Goal: Task Accomplishment & Management: Manage account settings

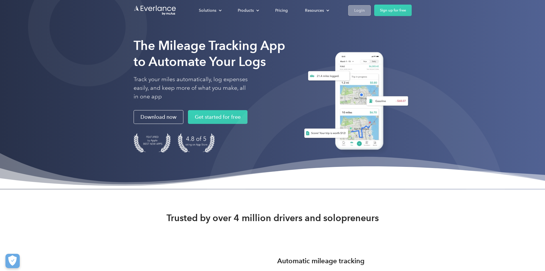
click at [365, 13] on div "Login" at bounding box center [359, 10] width 11 height 7
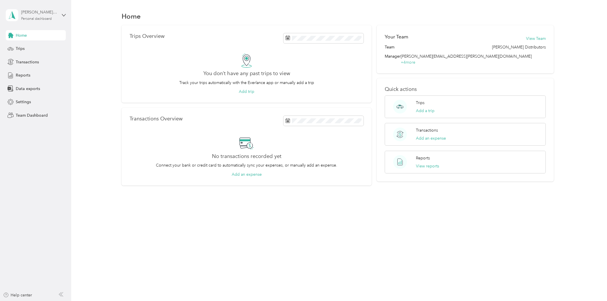
click at [28, 19] on div "Personal dashboard" at bounding box center [36, 18] width 31 height 3
click at [31, 42] on div "Team dashboard" at bounding box center [98, 45] width 177 height 10
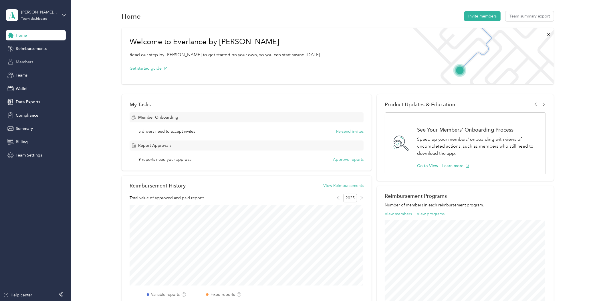
click at [24, 64] on span "Members" at bounding box center [24, 62] width 17 height 6
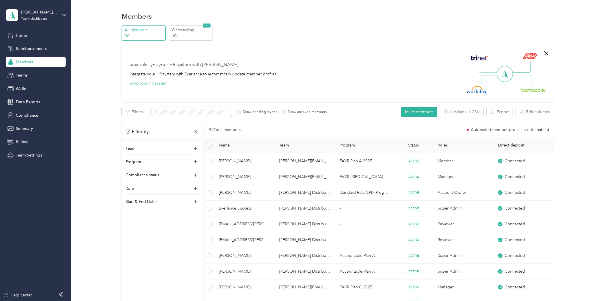
click at [189, 115] on span at bounding box center [192, 112] width 80 height 10
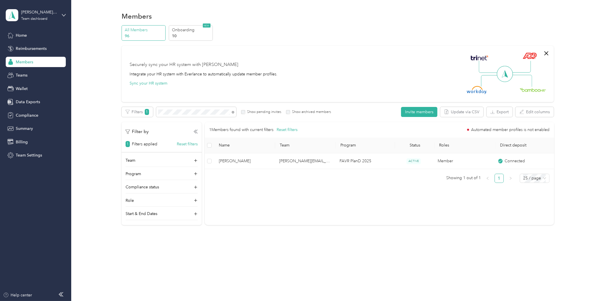
click at [238, 170] on div "1 Members found with current filters Reset filters Automated member profiles is…" at bounding box center [380, 152] width 350 height 61
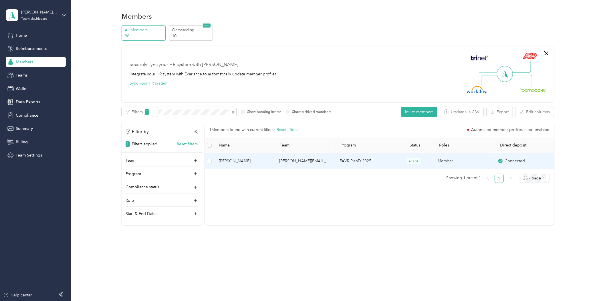
click at [238, 159] on span "[PERSON_NAME]" at bounding box center [244, 161] width 51 height 6
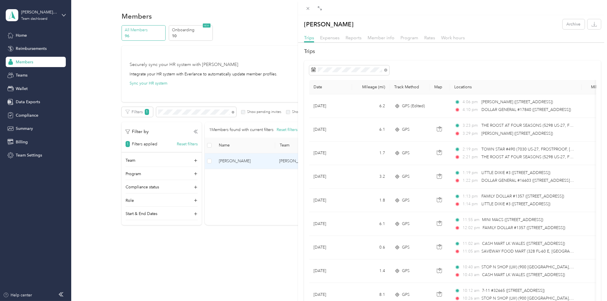
click at [97, 259] on div "[PERSON_NAME] Archive Trips Expenses Reports Member info Program Rates Work hou…" at bounding box center [303, 150] width 607 height 301
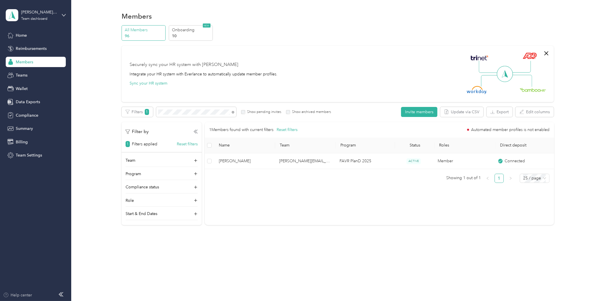
click at [22, 292] on div "Help center" at bounding box center [17, 295] width 29 height 6
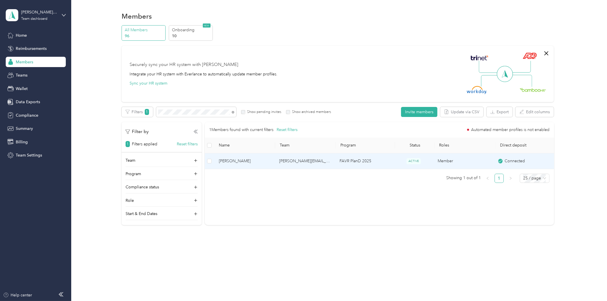
click at [232, 165] on td "[PERSON_NAME]" at bounding box center [244, 161] width 60 height 16
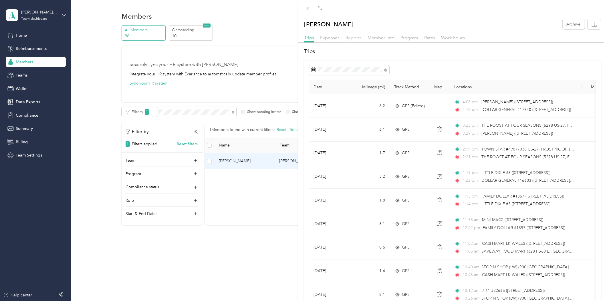
click at [350, 39] on span "Reports" at bounding box center [354, 37] width 16 height 5
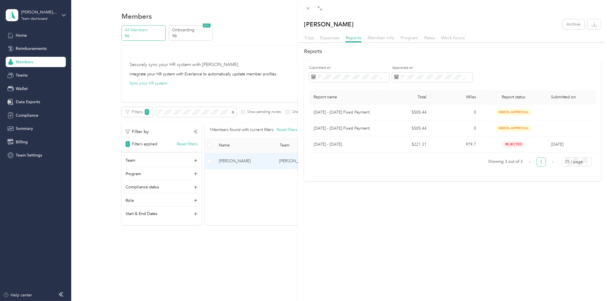
click at [281, 36] on div "[PERSON_NAME] Archive Trips Expenses Reports Member info Program Rates Work hou…" at bounding box center [303, 150] width 607 height 301
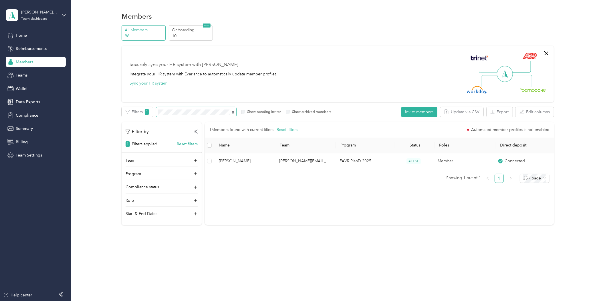
click at [233, 112] on icon at bounding box center [233, 112] width 3 height 3
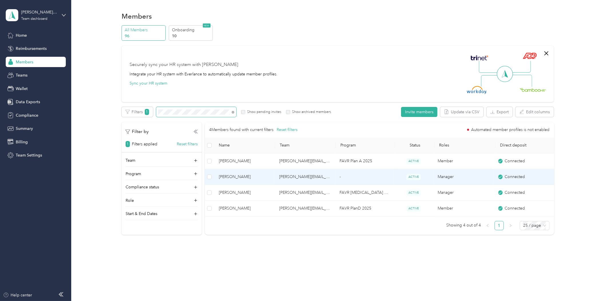
click at [244, 172] on td "[PERSON_NAME]" at bounding box center [244, 177] width 60 height 16
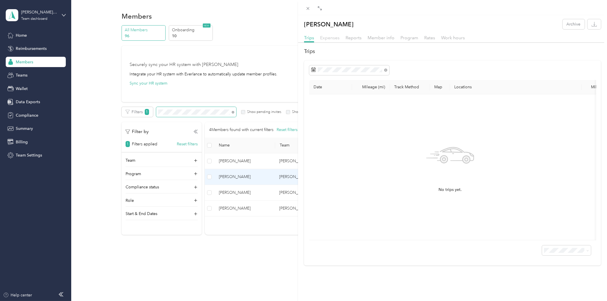
click at [326, 39] on span "Expenses" at bounding box center [329, 37] width 19 height 5
click at [221, 256] on div "[PERSON_NAME] Archive Trips Expenses Reports Member info Program Rates Work hou…" at bounding box center [303, 150] width 607 height 301
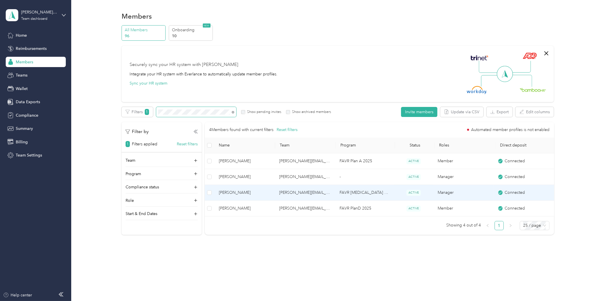
click at [225, 191] on span "[PERSON_NAME]" at bounding box center [244, 192] width 51 height 6
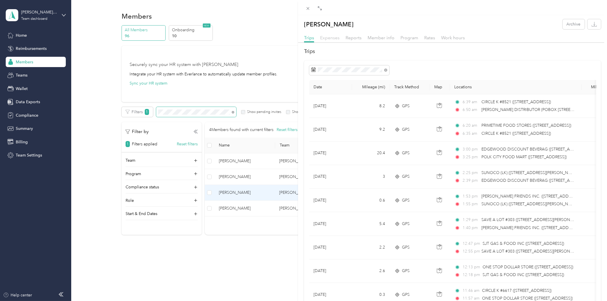
click at [327, 39] on span "Expenses" at bounding box center [329, 37] width 19 height 5
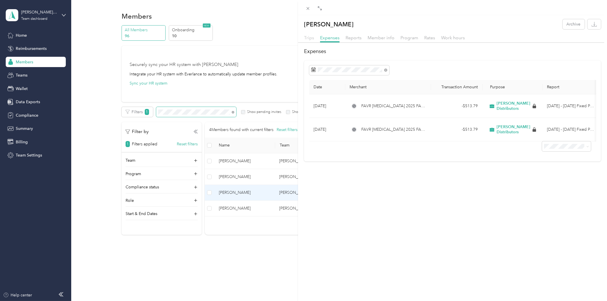
click at [307, 36] on span "Trips" at bounding box center [309, 37] width 10 height 5
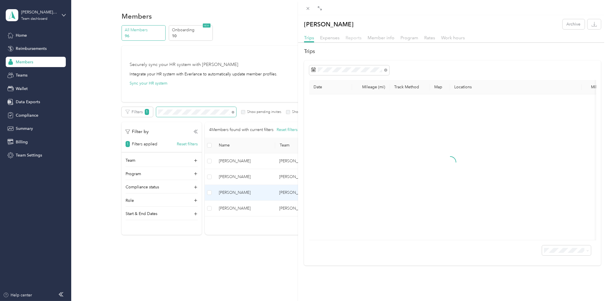
click at [353, 39] on span "Reports" at bounding box center [354, 37] width 16 height 5
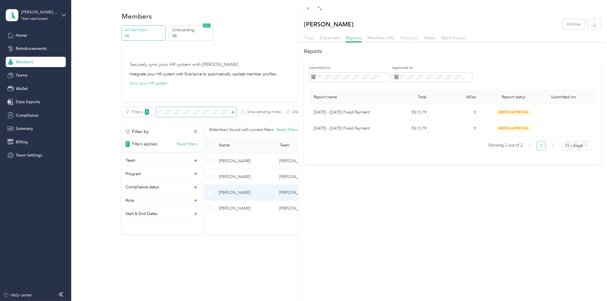
click at [404, 38] on span "Program" at bounding box center [410, 37] width 18 height 5
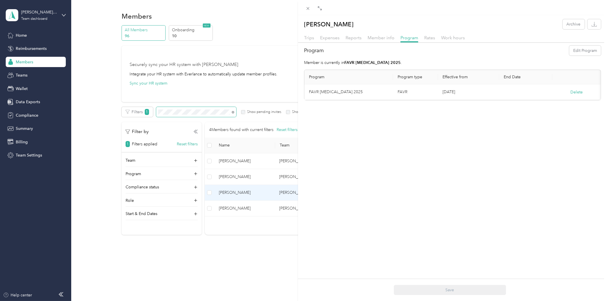
click at [256, 35] on div "[PERSON_NAME] Archive Trips Expenses Reports Member info Program Rates Work hou…" at bounding box center [303, 150] width 607 height 301
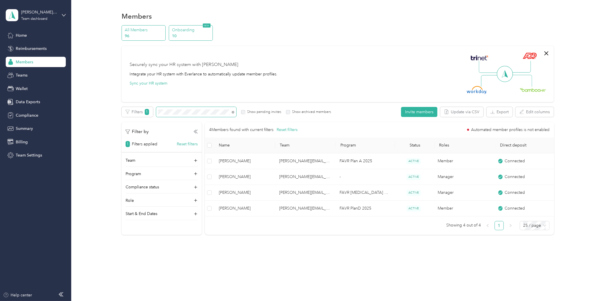
click at [173, 33] on p "10" at bounding box center [191, 36] width 39 height 6
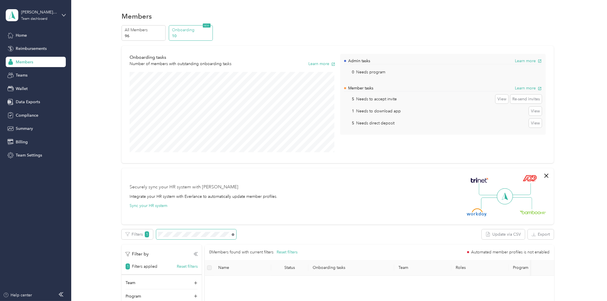
click at [233, 235] on icon at bounding box center [233, 234] width 3 height 3
click at [444, 26] on div "All Members 96 Onboarding 10 NEW" at bounding box center [338, 33] width 433 height 16
click at [28, 63] on span "Members" at bounding box center [24, 62] width 17 height 6
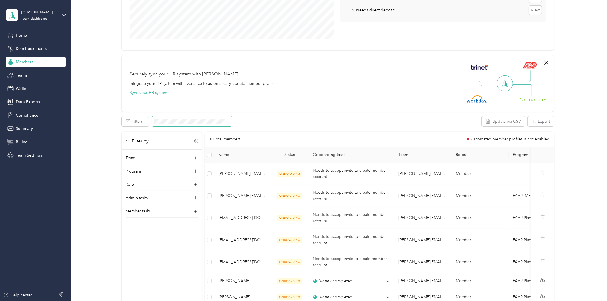
scroll to position [127, 0]
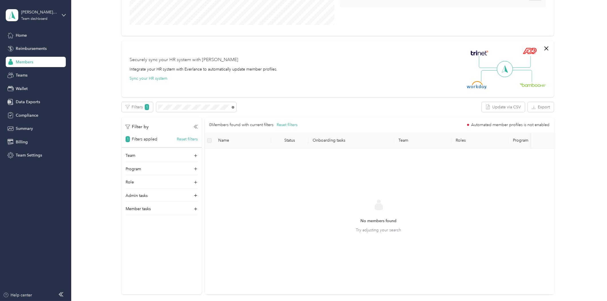
click at [232, 107] on icon at bounding box center [233, 107] width 3 height 3
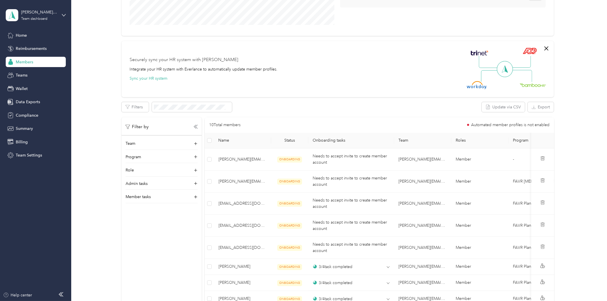
click at [23, 64] on span "Members" at bounding box center [24, 62] width 17 height 6
click at [22, 33] on span "Home" at bounding box center [21, 35] width 11 height 6
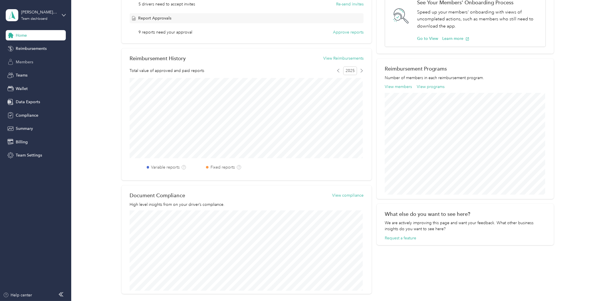
click at [26, 64] on span "Members" at bounding box center [24, 62] width 17 height 6
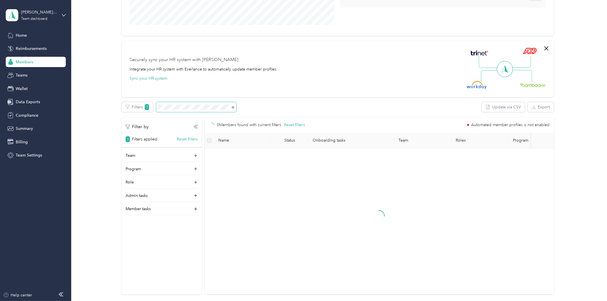
scroll to position [110, 0]
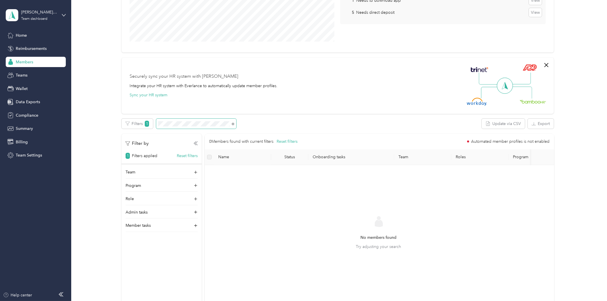
scroll to position [127, 0]
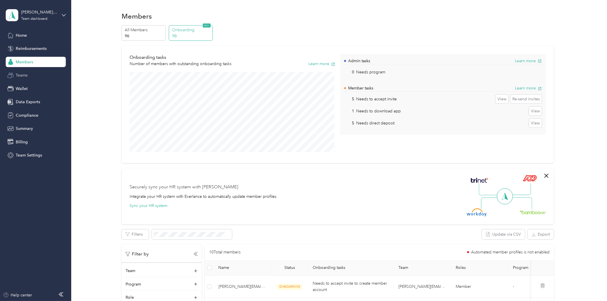
click at [30, 78] on div "Teams" at bounding box center [36, 75] width 60 height 10
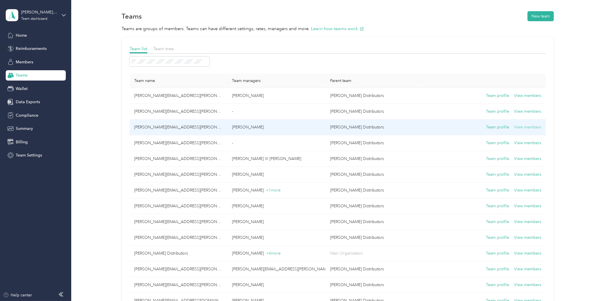
click at [522, 125] on button "View members" at bounding box center [527, 127] width 27 height 6
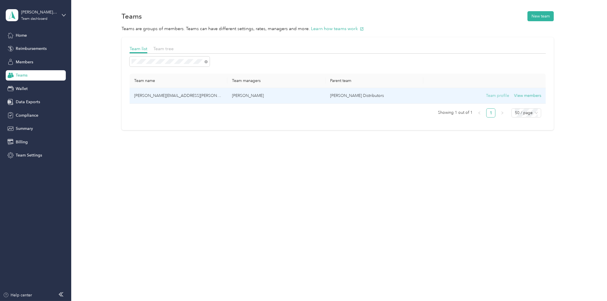
click at [497, 94] on button "Team profile" at bounding box center [497, 95] width 23 height 6
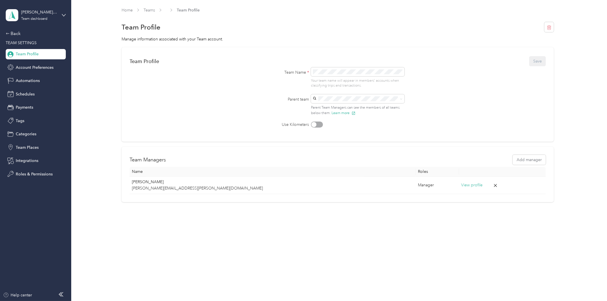
click at [216, 115] on form "Team Profile Save Team Name * Your team name will appear in members’ accounts w…" at bounding box center [338, 91] width 417 height 72
click at [28, 55] on span "Team Profile" at bounding box center [27, 54] width 23 height 6
click at [132, 9] on link "Home" at bounding box center [127, 10] width 11 height 5
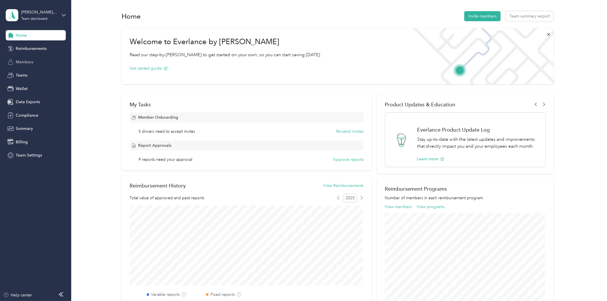
click at [28, 57] on div "Members" at bounding box center [36, 62] width 60 height 10
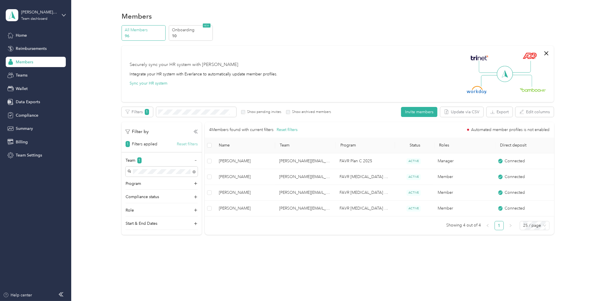
click at [182, 144] on button "Reset filters" at bounding box center [187, 144] width 21 height 6
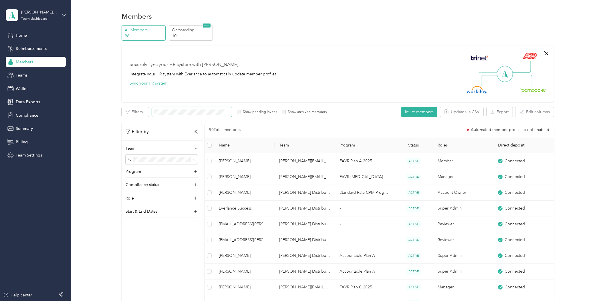
click at [161, 115] on span at bounding box center [192, 112] width 80 height 10
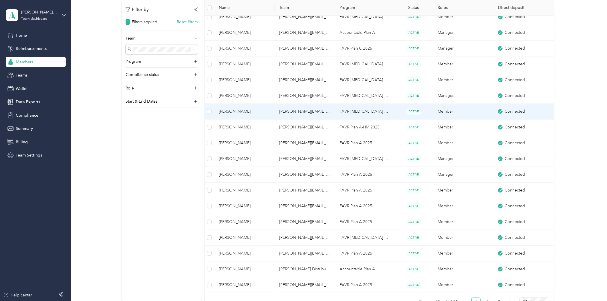
scroll to position [286, 0]
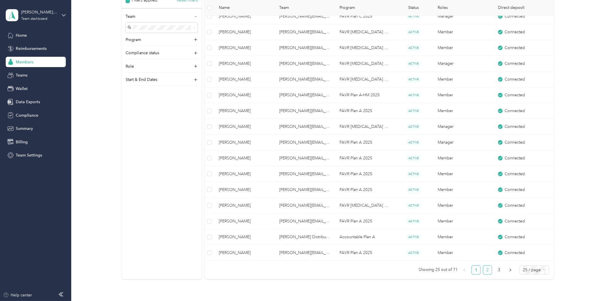
click at [485, 268] on link "2" at bounding box center [488, 269] width 9 height 9
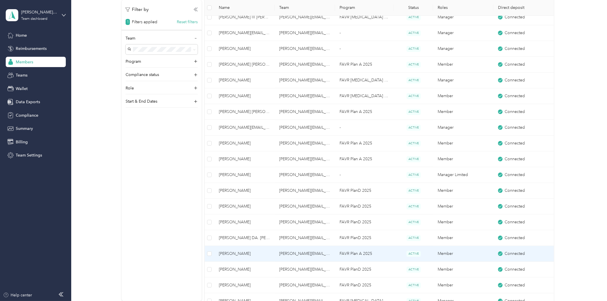
scroll to position [191, 0]
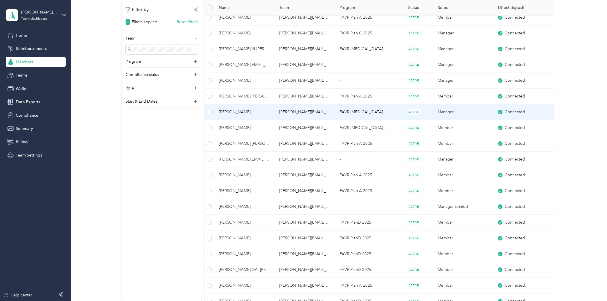
click at [232, 113] on span "[PERSON_NAME]" at bounding box center [244, 112] width 51 height 6
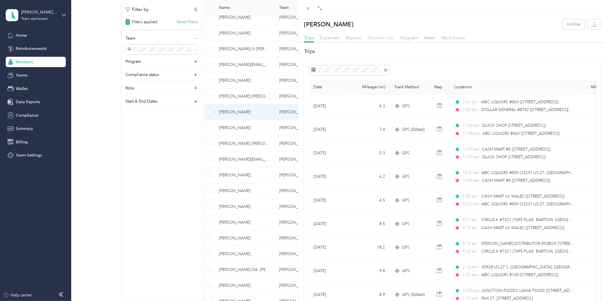
click at [374, 38] on span "Member info" at bounding box center [381, 37] width 27 height 5
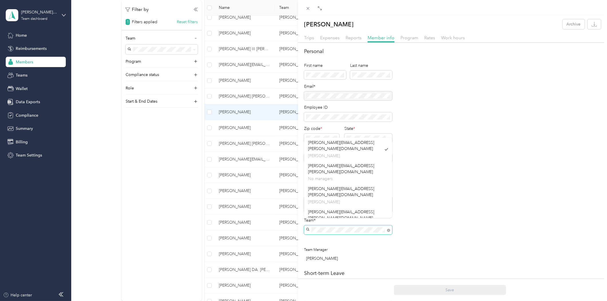
click at [286, 223] on div "[PERSON_NAME] Archive Trips Expenses Reports Member info Program Rates Work hou…" at bounding box center [303, 150] width 607 height 301
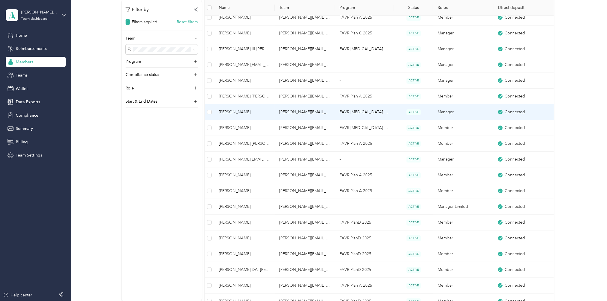
click at [338, 108] on td "FAVR [MEDICAL_DATA] 2025" at bounding box center [364, 112] width 59 height 16
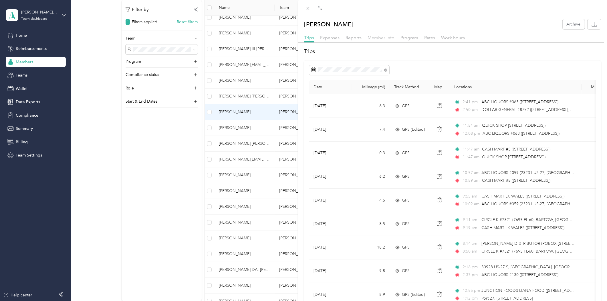
click at [373, 39] on span "Member info" at bounding box center [381, 37] width 27 height 5
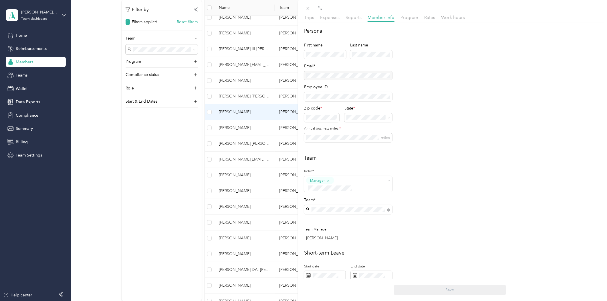
scroll to position [32, 0]
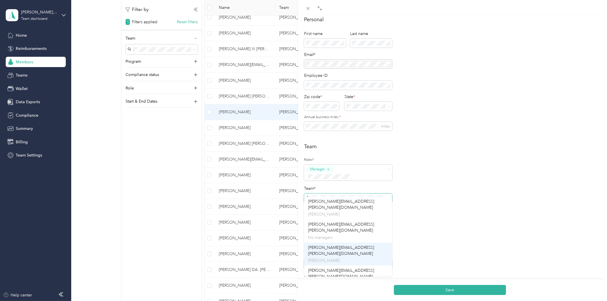
click at [366, 245] on span "[PERSON_NAME][EMAIL_ADDRESS][PERSON_NAME][DOMAIN_NAME]" at bounding box center [341, 250] width 66 height 11
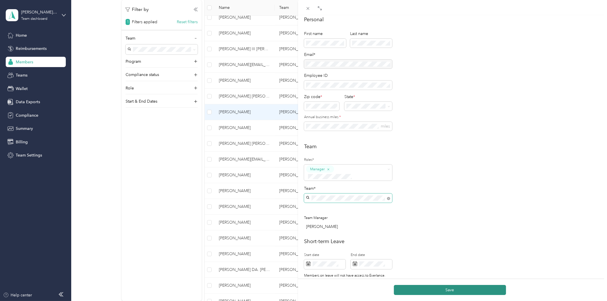
click at [447, 292] on button "Save" at bounding box center [450, 290] width 112 height 10
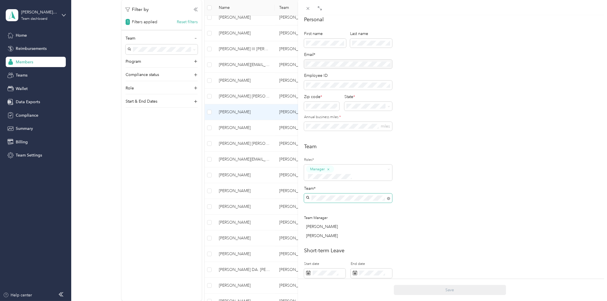
click at [111, 248] on div "[PERSON_NAME] Archive Trips Expenses Reports Member info Program Rates Work hou…" at bounding box center [303, 150] width 607 height 301
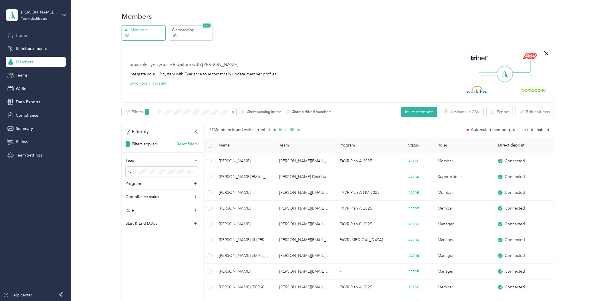
click at [22, 35] on span "Home" at bounding box center [21, 35] width 11 height 6
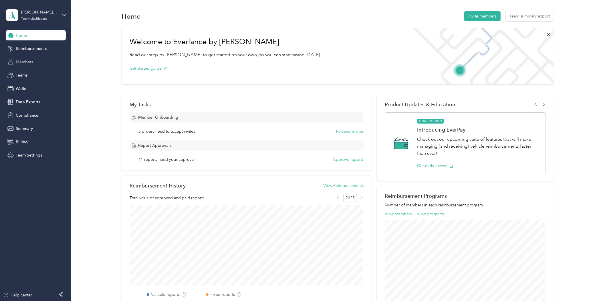
click at [26, 62] on span "Members" at bounding box center [24, 62] width 17 height 6
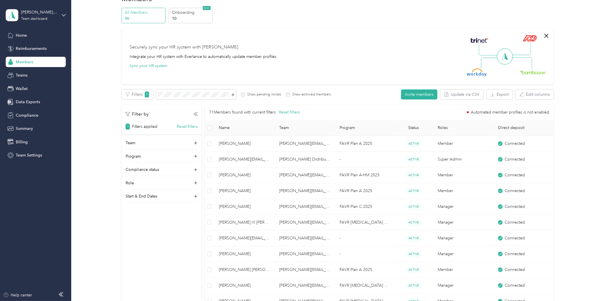
scroll to position [32, 0]
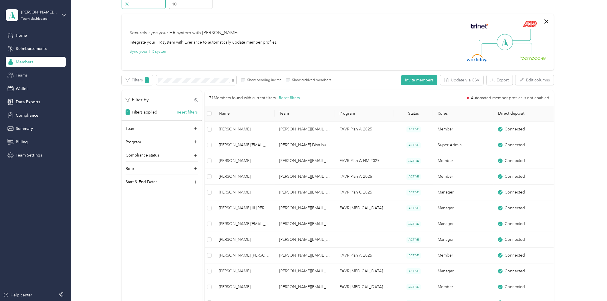
click at [22, 76] on span "Teams" at bounding box center [22, 75] width 12 height 6
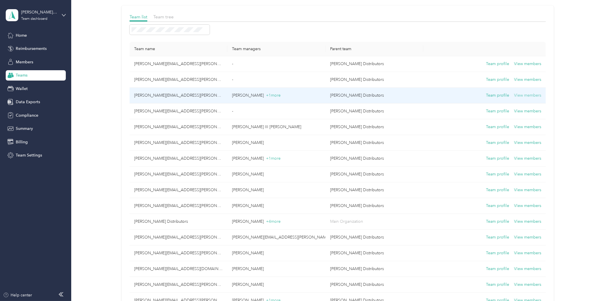
click at [525, 93] on button "View members" at bounding box center [527, 95] width 27 height 6
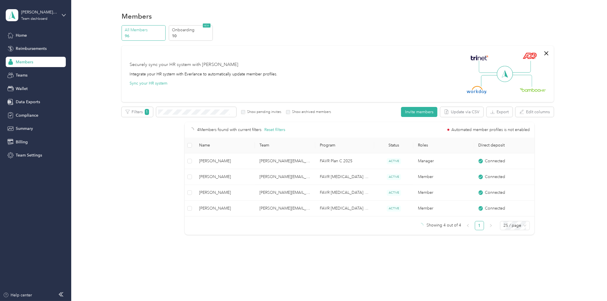
scroll to position [13, 0]
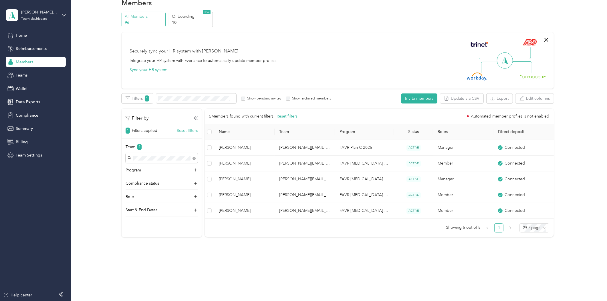
click at [22, 64] on span "Members" at bounding box center [24, 62] width 17 height 6
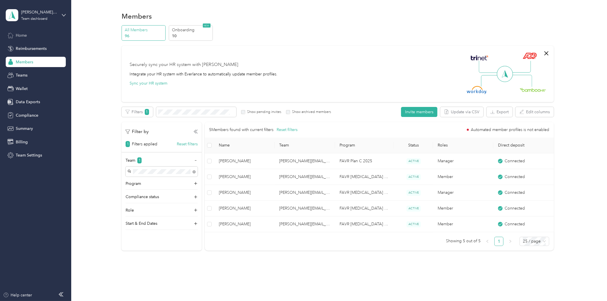
click at [19, 32] on span "Home" at bounding box center [21, 35] width 11 height 6
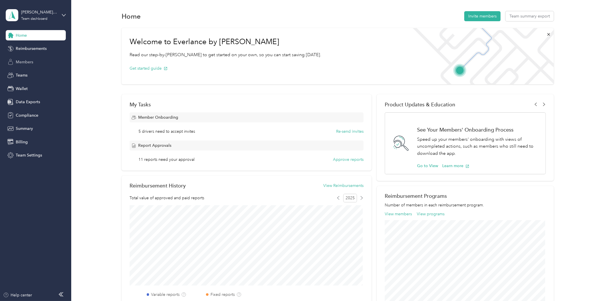
click at [26, 62] on span "Members" at bounding box center [24, 62] width 17 height 6
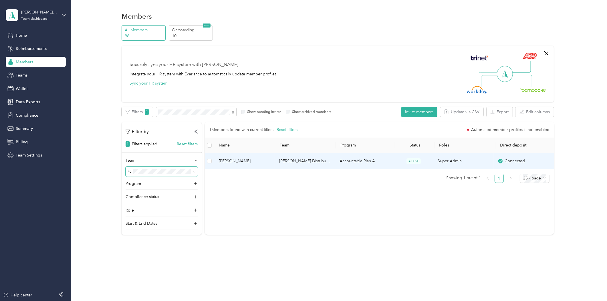
click at [238, 156] on td "[PERSON_NAME]" at bounding box center [244, 161] width 60 height 16
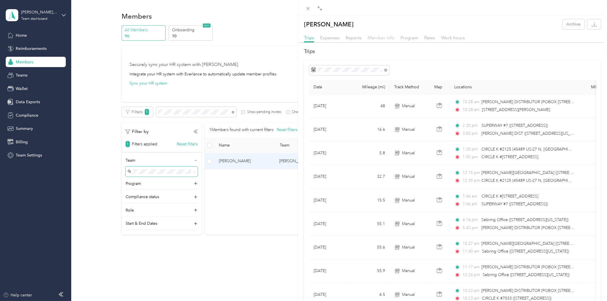
click at [382, 38] on span "Member info" at bounding box center [381, 37] width 27 height 5
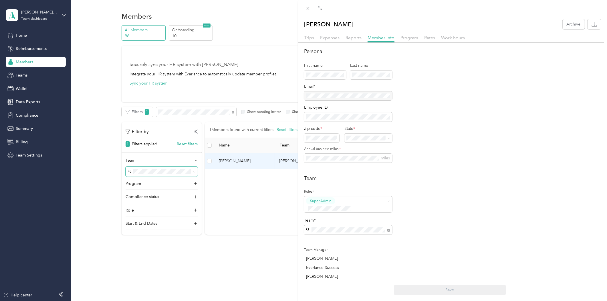
click at [208, 259] on div "[PERSON_NAME] Archive Trips Expenses Reports Member info Program Rates Work hou…" at bounding box center [303, 150] width 607 height 301
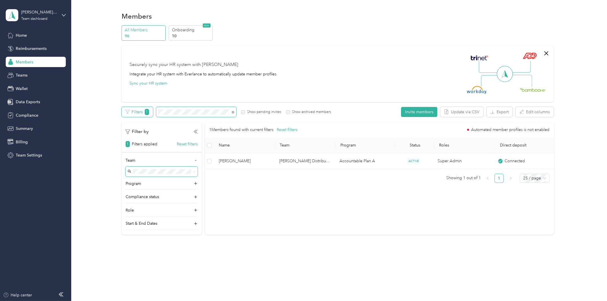
click at [149, 112] on div "Filters 1 Show pending invites Show archived members" at bounding box center [227, 112] width 210 height 10
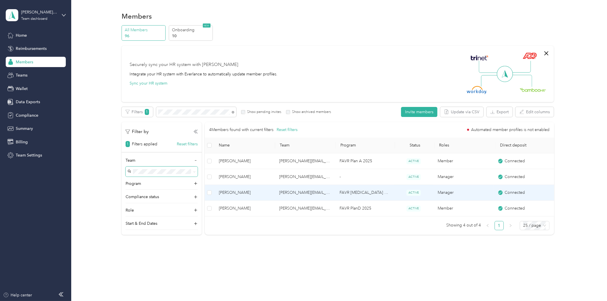
click at [227, 190] on span "[PERSON_NAME]" at bounding box center [244, 192] width 51 height 6
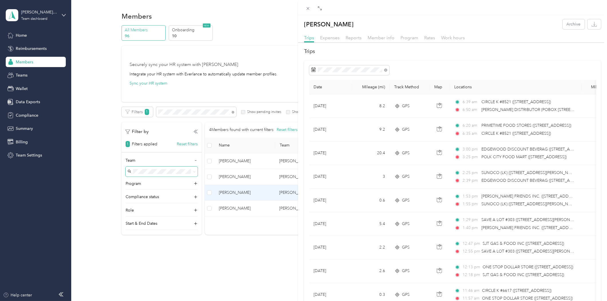
click at [376, 43] on div at bounding box center [452, 44] width 309 height 3
click at [376, 41] on div "Member info" at bounding box center [381, 37] width 27 height 7
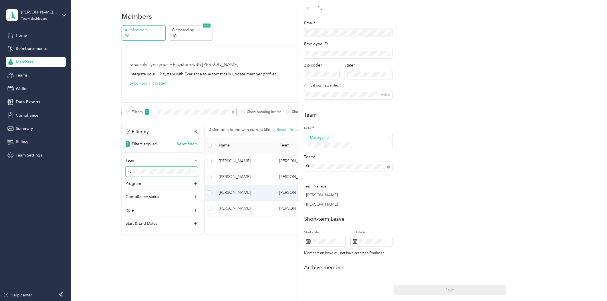
scroll to position [64, 0]
click at [389, 163] on span at bounding box center [388, 165] width 3 height 5
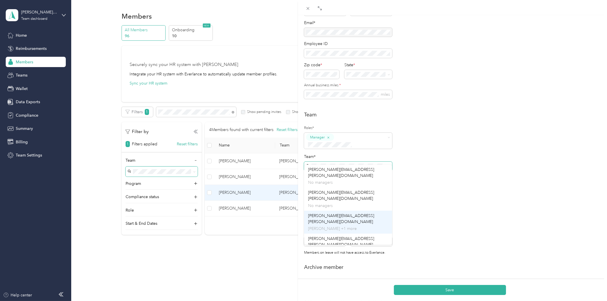
click at [370, 212] on div "[PERSON_NAME][EMAIL_ADDRESS][PERSON_NAME][DOMAIN_NAME] [PERSON_NAME] +1 more" at bounding box center [348, 221] width 80 height 19
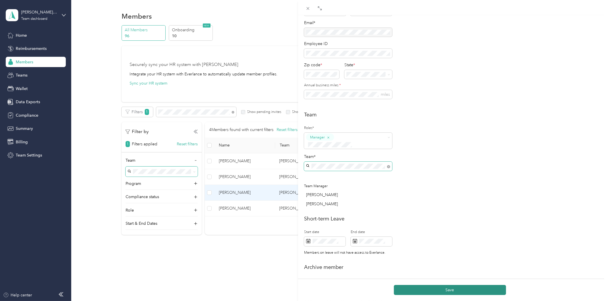
click at [457, 287] on button "Save" at bounding box center [450, 290] width 112 height 10
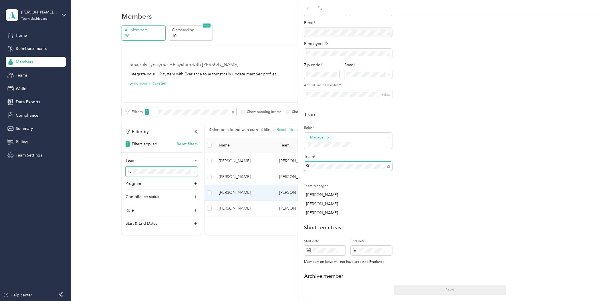
click at [177, 285] on div "[PERSON_NAME] Archive Trips Expenses Reports Member info Program Rates Work hou…" at bounding box center [303, 150] width 607 height 301
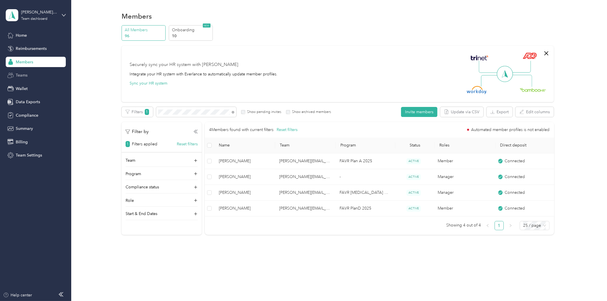
click at [27, 76] on div "Teams" at bounding box center [36, 75] width 60 height 10
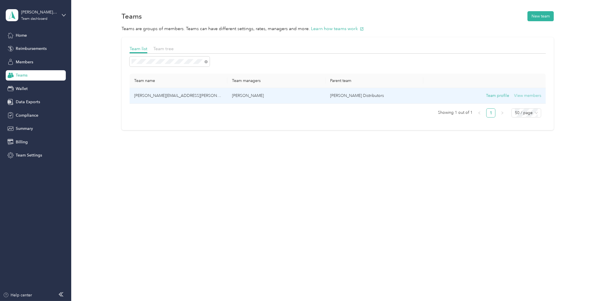
click at [539, 96] on button "View members" at bounding box center [527, 95] width 27 height 6
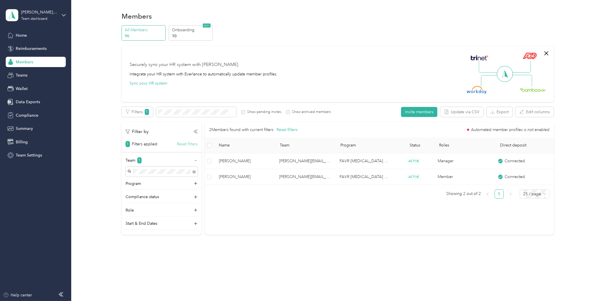
click at [182, 143] on button "Reset filters" at bounding box center [187, 144] width 21 height 6
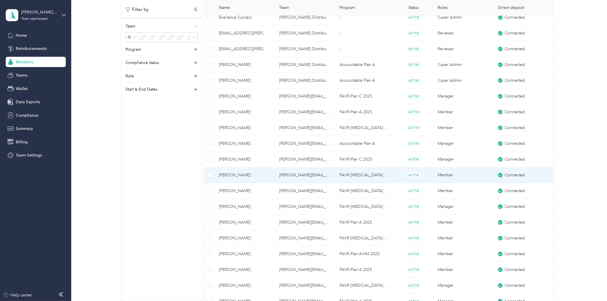
scroll to position [222, 0]
click at [300, 171] on td "[PERSON_NAME][EMAIL_ADDRESS][PERSON_NAME][DOMAIN_NAME]" at bounding box center [305, 175] width 60 height 16
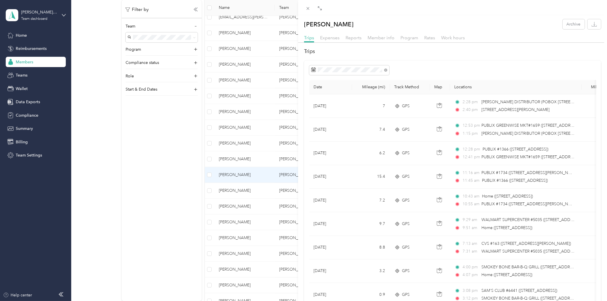
click at [382, 40] on div "Member info" at bounding box center [381, 37] width 27 height 7
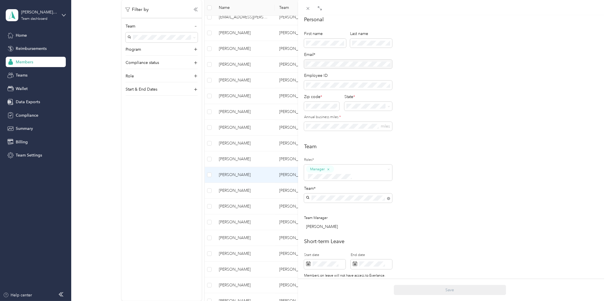
scroll to position [95, 0]
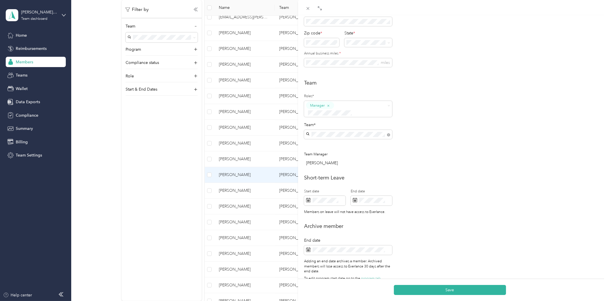
click at [339, 139] on div "colin.jones@bldonline.com Colin W. Jones" at bounding box center [348, 143] width 80 height 19
click at [449, 288] on button "Save" at bounding box center [450, 290] width 112 height 10
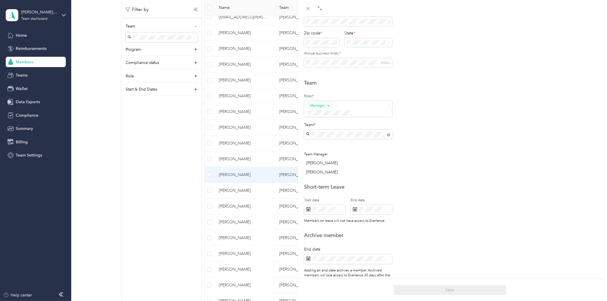
click at [461, 184] on div "Short-term Leave Start date End date Members on leave will not have access to E…" at bounding box center [452, 205] width 297 height 44
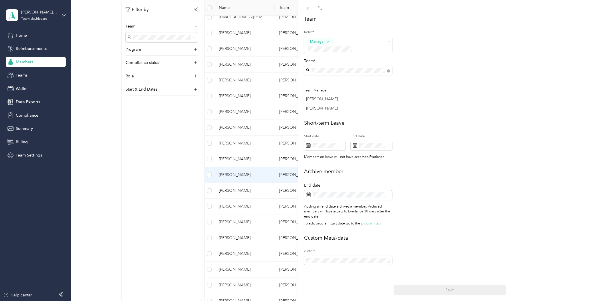
scroll to position [168, 0]
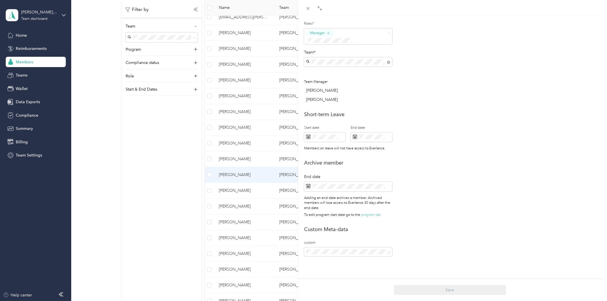
click at [437, 292] on div "Save" at bounding box center [450, 290] width 304 height 10
click at [313, 87] on div "[PERSON_NAME]" at bounding box center [349, 90] width 86 height 6
click at [327, 87] on div "[PERSON_NAME]" at bounding box center [349, 90] width 86 height 6
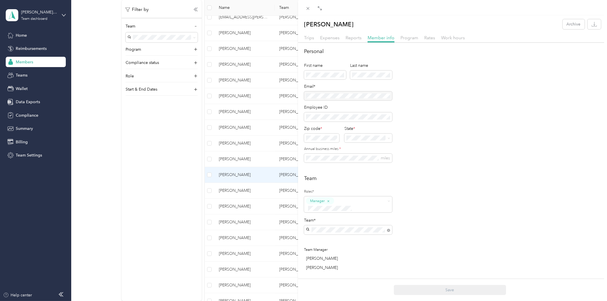
click at [157, 164] on div "Dylan A. Ohl Archive Trips Expenses Reports Member info Program Rates Work hour…" at bounding box center [303, 150] width 607 height 301
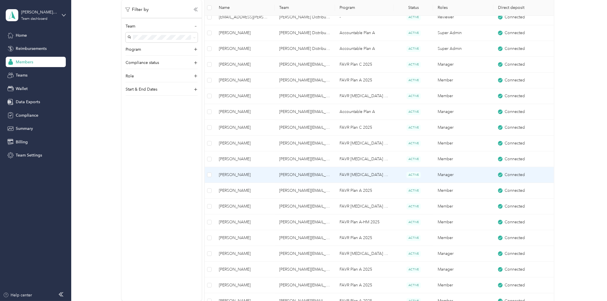
click at [241, 175] on span "[PERSON_NAME]" at bounding box center [244, 174] width 51 height 6
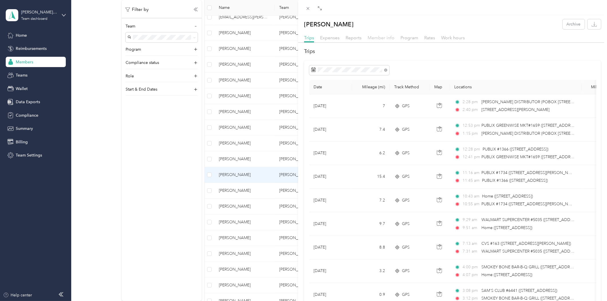
click at [376, 37] on span "Member info" at bounding box center [381, 37] width 27 height 5
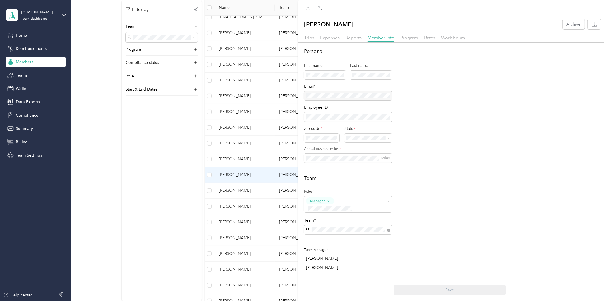
click at [162, 192] on div "Dylan A. Ohl Archive Trips Expenses Reports Member info Program Rates Work hour…" at bounding box center [303, 150] width 607 height 301
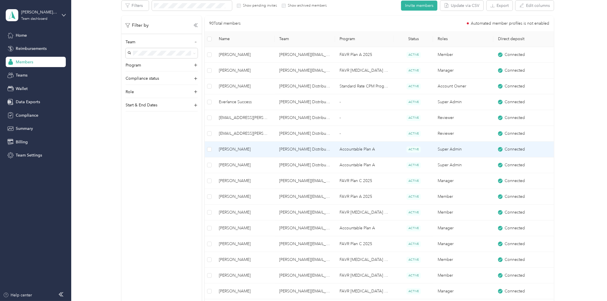
scroll to position [265, 0]
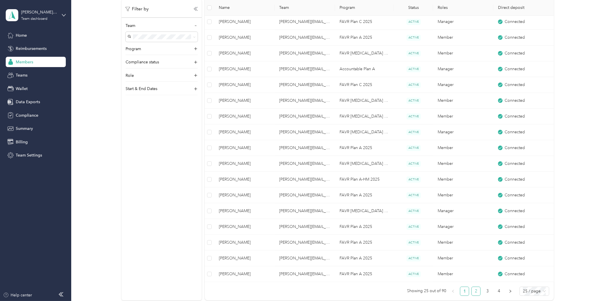
click at [478, 289] on link "2" at bounding box center [476, 291] width 9 height 9
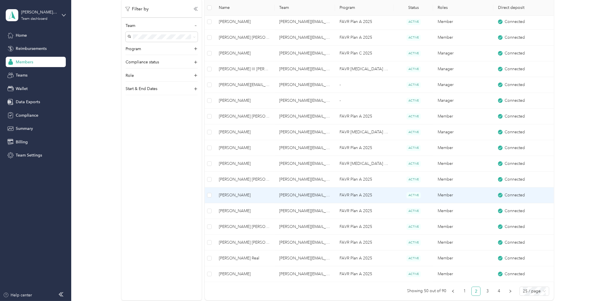
scroll to position [265, 0]
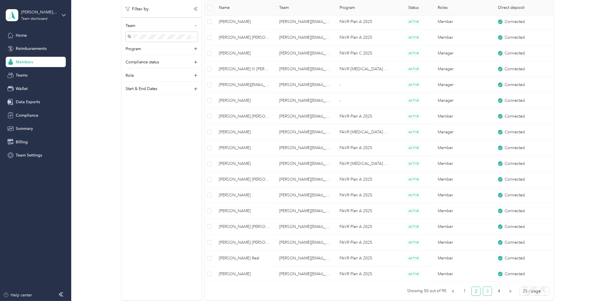
click at [487, 293] on link "3" at bounding box center [488, 291] width 9 height 9
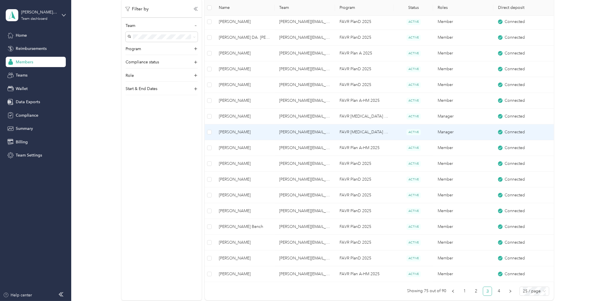
click at [244, 129] on span "[PERSON_NAME]" at bounding box center [244, 132] width 51 height 6
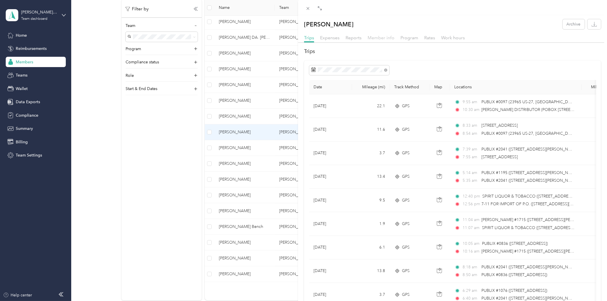
click at [380, 38] on span "Member info" at bounding box center [381, 37] width 27 height 5
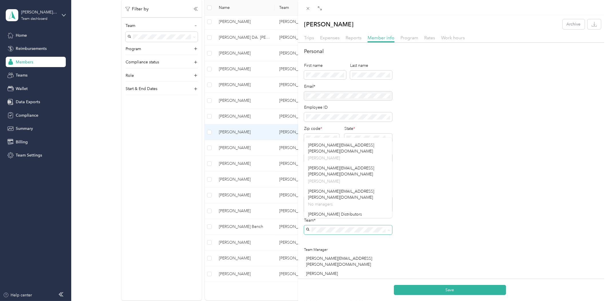
scroll to position [226, 0]
click at [364, 249] on p "Colin W. Jones +1 more" at bounding box center [348, 252] width 80 height 6
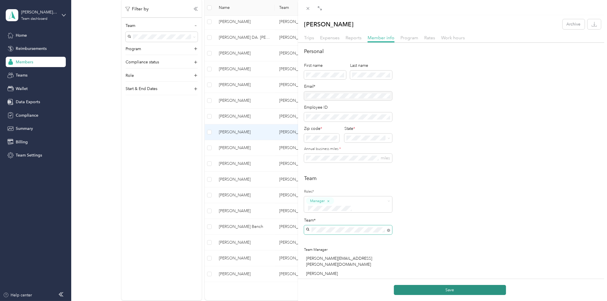
click at [452, 289] on button "Save" at bounding box center [450, 290] width 112 height 10
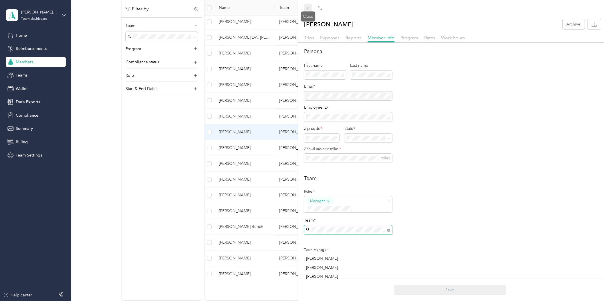
click at [307, 6] on icon at bounding box center [308, 8] width 5 height 5
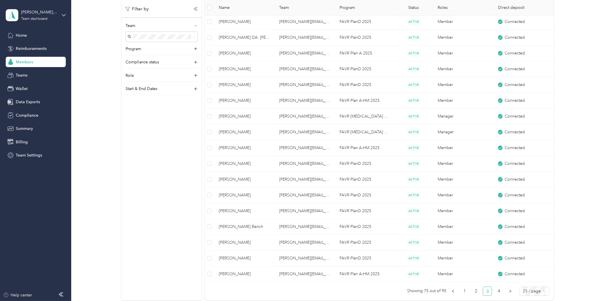
click at [101, 242] on div "All Members 96 Onboarding 10 NEW Securely sync your HR system with Everlance In…" at bounding box center [337, 32] width 519 height 545
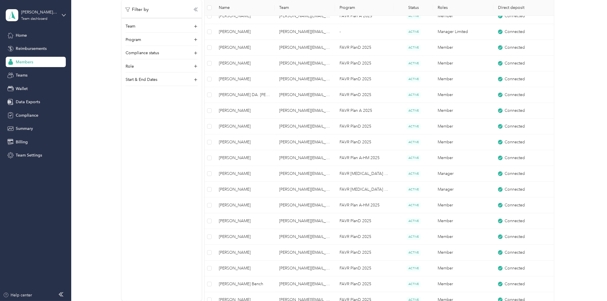
scroll to position [222, 0]
click at [19, 62] on span "Members" at bounding box center [24, 62] width 17 height 6
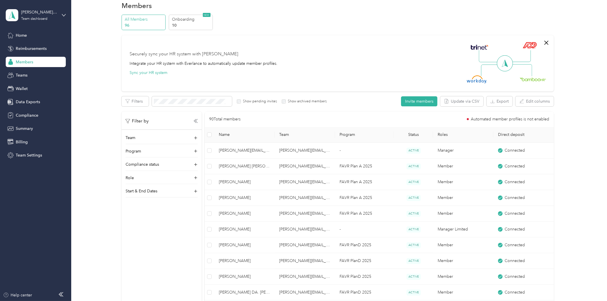
scroll to position [0, 0]
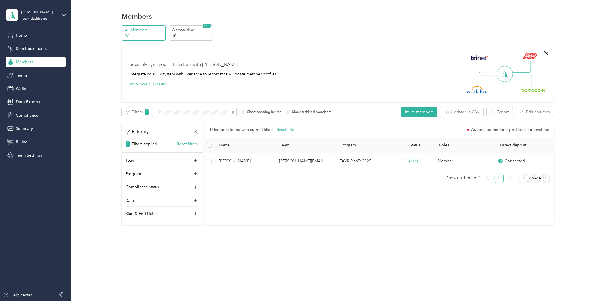
click at [321, 169] on div "1 Members found with current filters Reset filters Automated member profiles is…" at bounding box center [380, 152] width 350 height 61
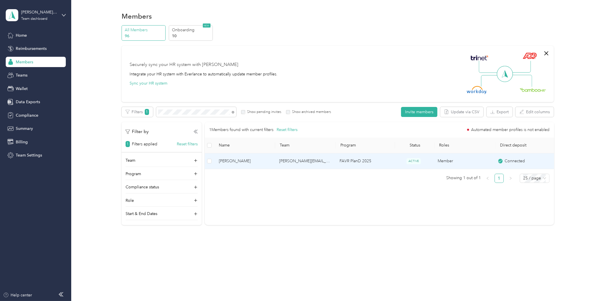
click at [312, 162] on td "[PERSON_NAME][EMAIL_ADDRESS][PERSON_NAME][DOMAIN_NAME]" at bounding box center [305, 161] width 60 height 16
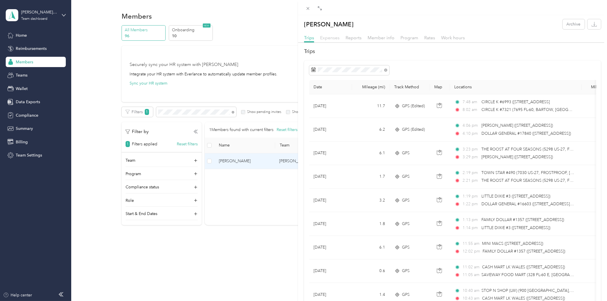
click at [327, 40] on span "Expenses" at bounding box center [329, 37] width 19 height 5
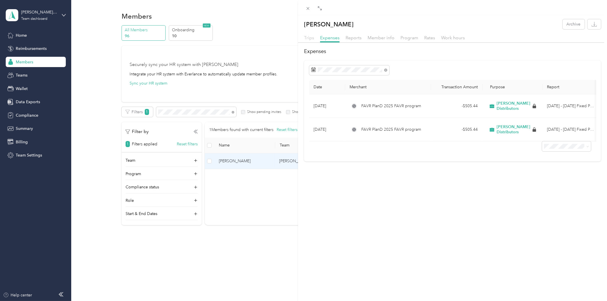
click at [310, 40] on span "Trips" at bounding box center [309, 37] width 10 height 5
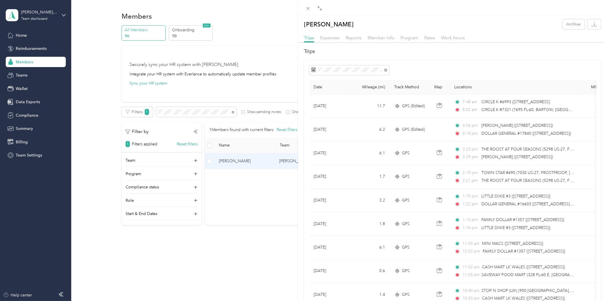
click at [231, 276] on div "Trenton J. Farrow Archive Trips Expenses Reports Member info Program Rates Work…" at bounding box center [303, 150] width 607 height 301
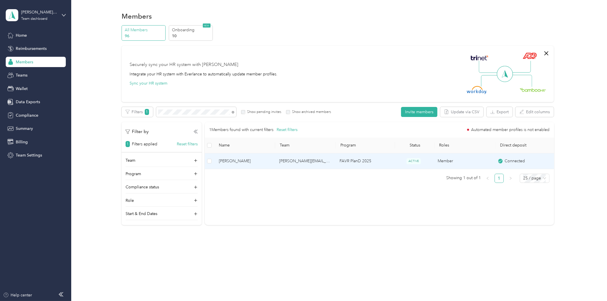
click at [283, 157] on td "[PERSON_NAME][EMAIL_ADDRESS][PERSON_NAME][DOMAIN_NAME]" at bounding box center [305, 161] width 60 height 16
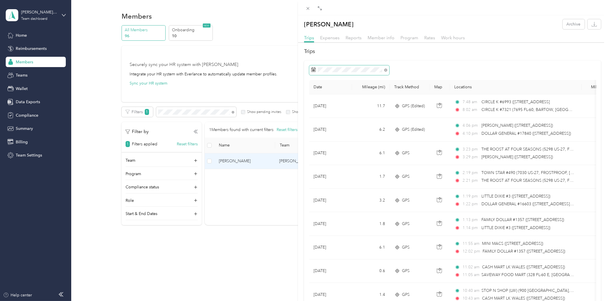
click at [354, 74] on span at bounding box center [349, 70] width 80 height 10
click at [385, 69] on icon at bounding box center [386, 70] width 2 height 2
click at [315, 71] on icon at bounding box center [313, 69] width 5 height 5
click at [312, 70] on icon at bounding box center [313, 69] width 5 height 5
click at [318, 101] on icon at bounding box center [320, 103] width 6 height 6
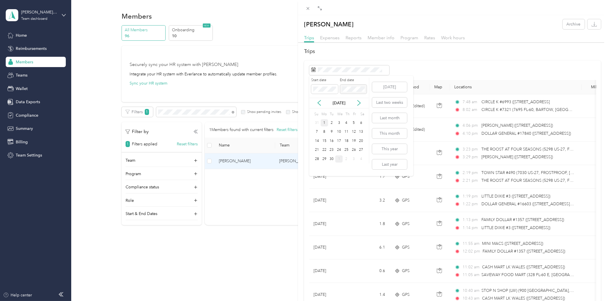
click at [324, 122] on div "1" at bounding box center [324, 122] width 7 height 7
click at [330, 157] on div "30" at bounding box center [331, 158] width 7 height 7
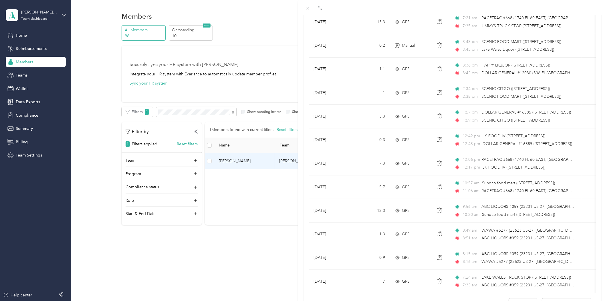
scroll to position [432, 0]
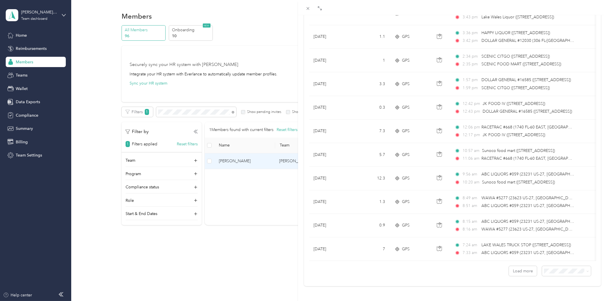
click at [253, 240] on div "[PERSON_NAME] Archive Trips Expenses Reports Member info Program Rates Work hou…" at bounding box center [303, 150] width 607 height 301
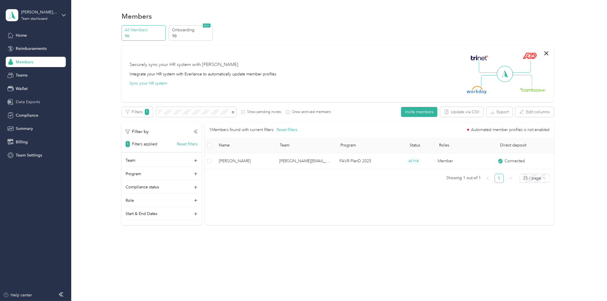
click at [28, 99] on span "Data Exports" at bounding box center [28, 102] width 24 height 6
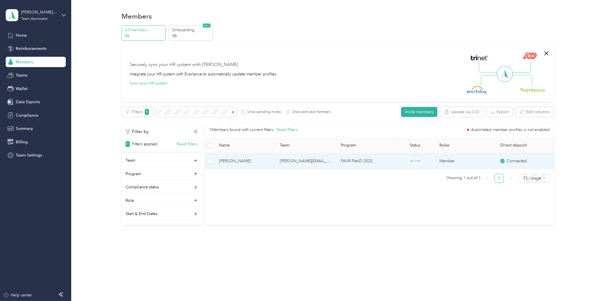
click at [278, 158] on td "[PERSON_NAME][EMAIL_ADDRESS][PERSON_NAME][DOMAIN_NAME]" at bounding box center [305, 161] width 61 height 16
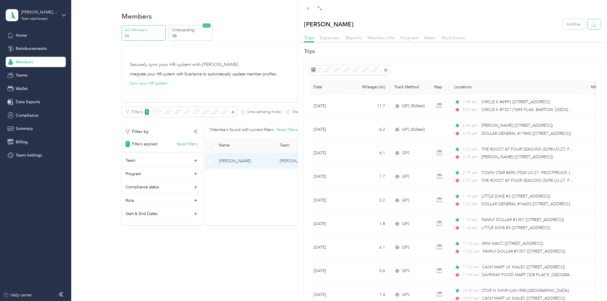
click at [593, 22] on button "button" at bounding box center [594, 24] width 13 height 10
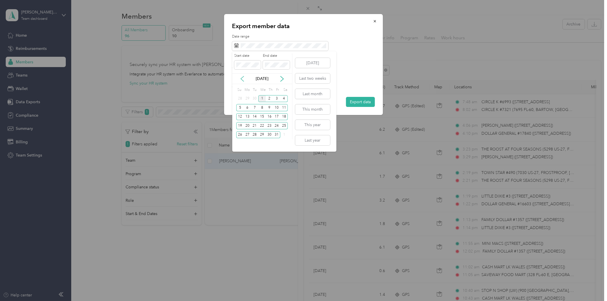
click at [243, 80] on icon at bounding box center [242, 78] width 3 height 5
click at [250, 97] on div "1" at bounding box center [247, 98] width 7 height 7
click at [252, 133] on div "30" at bounding box center [254, 134] width 7 height 7
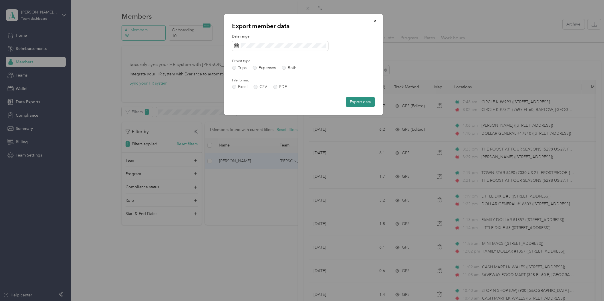
click at [357, 100] on button "Export data" at bounding box center [360, 102] width 29 height 10
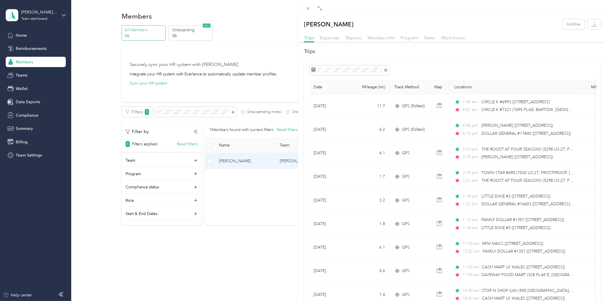
click at [225, 262] on div "Trenton J. Farrow Archive Trips Expenses Reports Member info Program Rates Work…" at bounding box center [303, 150] width 607 height 301
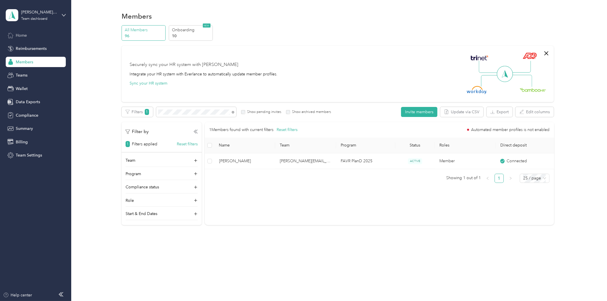
click at [25, 35] on span "Home" at bounding box center [21, 35] width 11 height 6
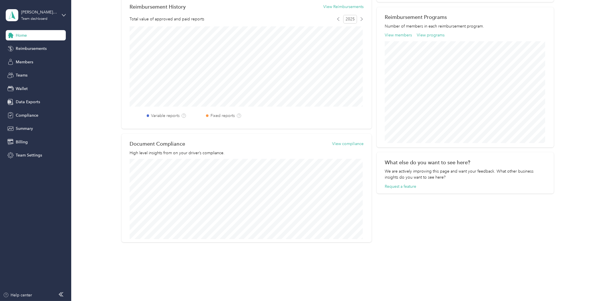
scroll to position [52, 0]
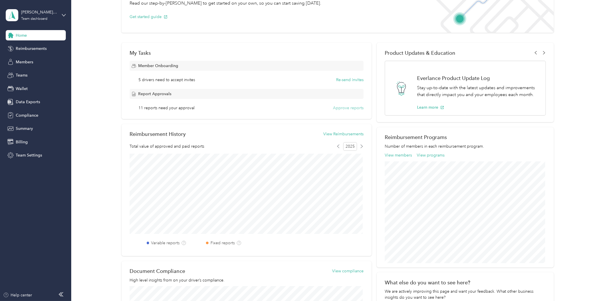
click at [336, 108] on button "Approve reports" at bounding box center [348, 108] width 31 height 6
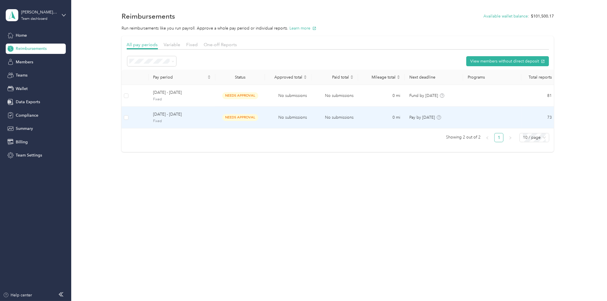
click at [204, 118] on div "September 1 - 30, 2025 Fixed" at bounding box center [182, 117] width 58 height 12
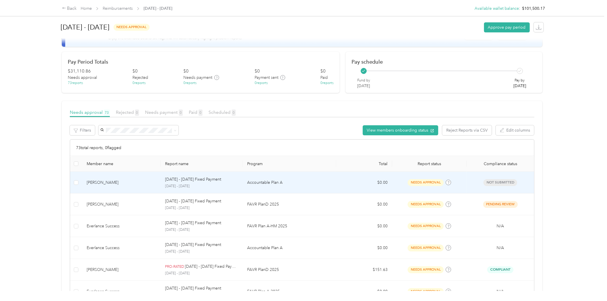
scroll to position [32, 0]
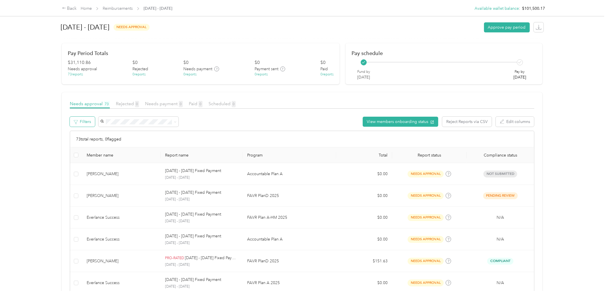
click at [86, 122] on button "Filters" at bounding box center [82, 122] width 25 height 10
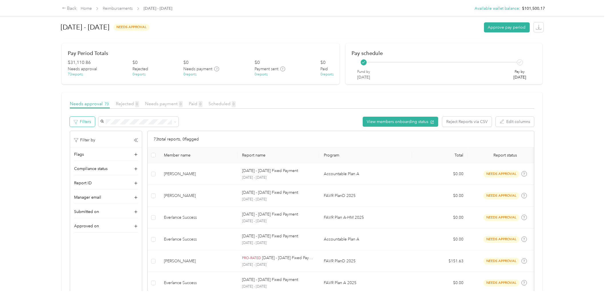
click at [86, 122] on button "Filters" at bounding box center [82, 122] width 25 height 10
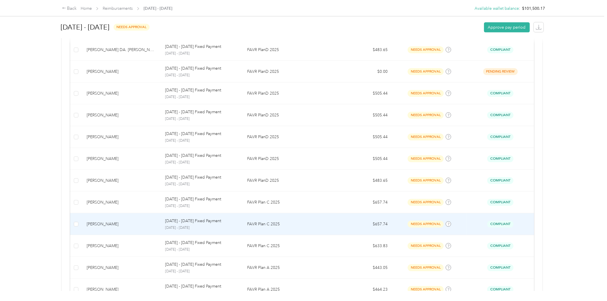
scroll to position [484, 0]
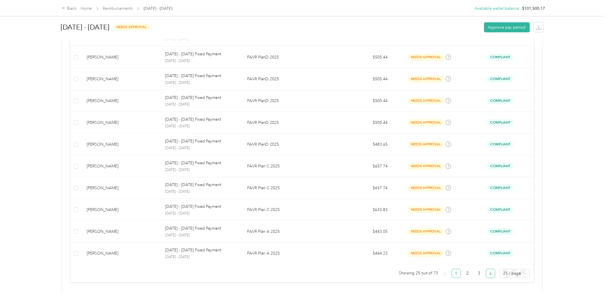
click at [490, 272] on icon "right" at bounding box center [490, 273] width 3 height 3
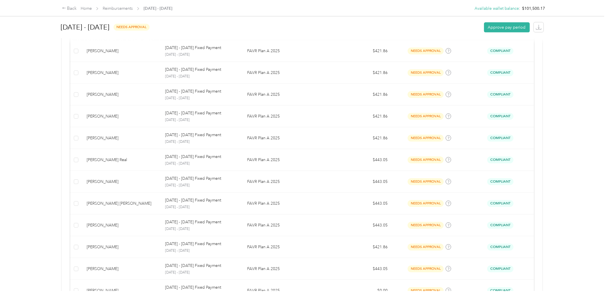
scroll to position [484, 0]
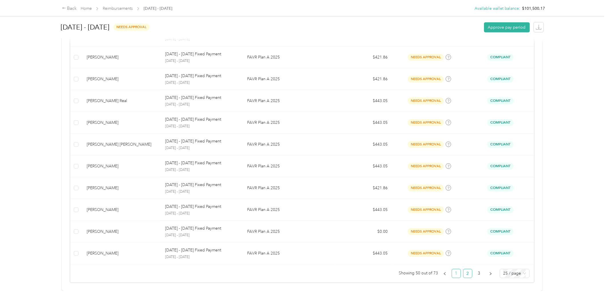
click at [453, 269] on link "1" at bounding box center [456, 273] width 9 height 9
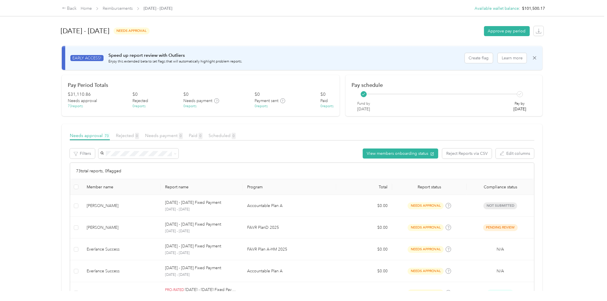
click at [29, 127] on div "Back Home Reimbursements September 1 - 30, 2025 Available wallet balance : $101…" at bounding box center [302, 150] width 605 height 301
